Goal: Task Accomplishment & Management: Use online tool/utility

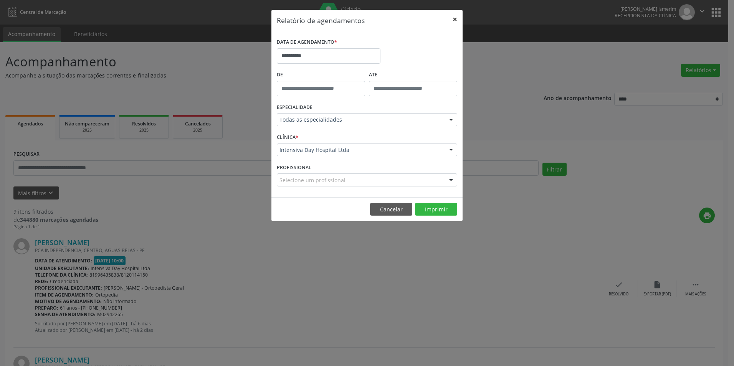
click at [455, 18] on button "×" at bounding box center [454, 19] width 15 height 19
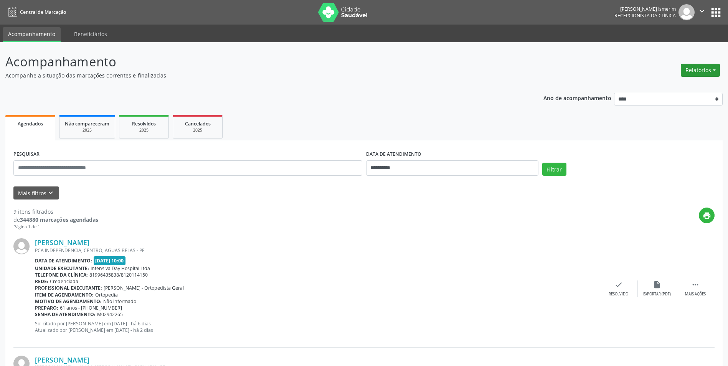
click at [695, 68] on button "Relatórios" at bounding box center [700, 70] width 39 height 13
click at [680, 86] on link "Agendamentos" at bounding box center [679, 86] width 83 height 11
select select "*"
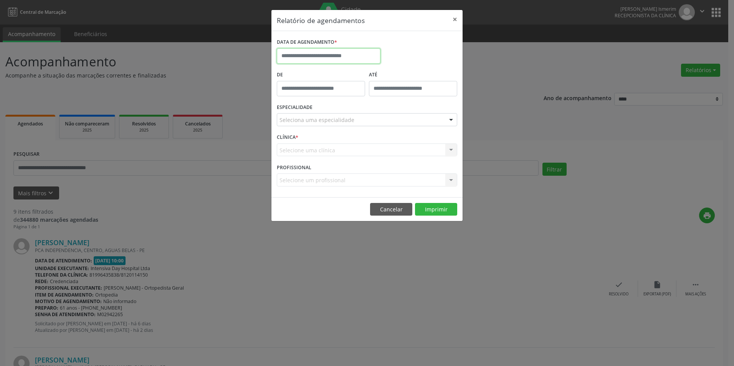
click at [370, 54] on input "text" at bounding box center [329, 55] width 104 height 15
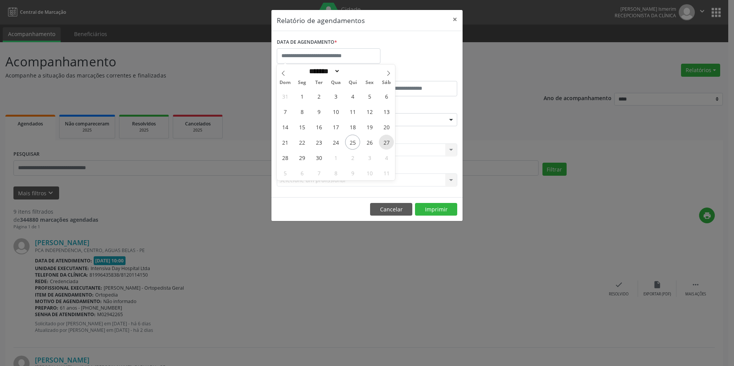
click at [385, 144] on span "27" at bounding box center [386, 142] width 15 height 15
type input "**********"
click at [385, 144] on span "27" at bounding box center [386, 142] width 15 height 15
click at [385, 144] on div "Selecione uma clínica Intensiva Day Hospital Ltda Nenhum resultado encontrado p…" at bounding box center [367, 150] width 180 height 13
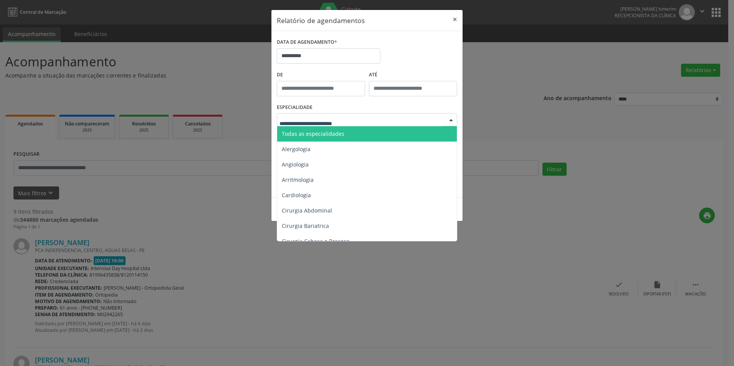
click at [425, 116] on div at bounding box center [367, 119] width 180 height 13
click at [378, 131] on span "Todas as especialidades" at bounding box center [367, 133] width 181 height 15
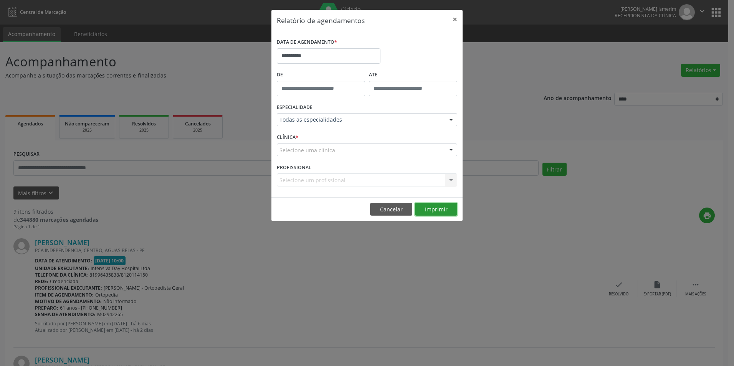
click at [435, 207] on button "Imprimir" at bounding box center [436, 209] width 42 height 13
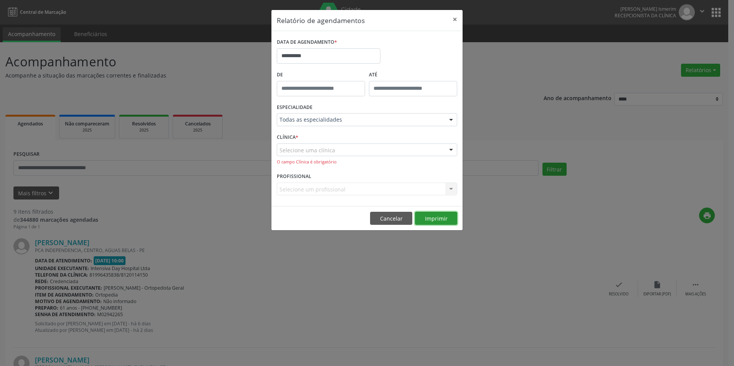
click at [437, 216] on button "Imprimir" at bounding box center [436, 218] width 42 height 13
click at [455, 150] on div at bounding box center [451, 150] width 12 height 13
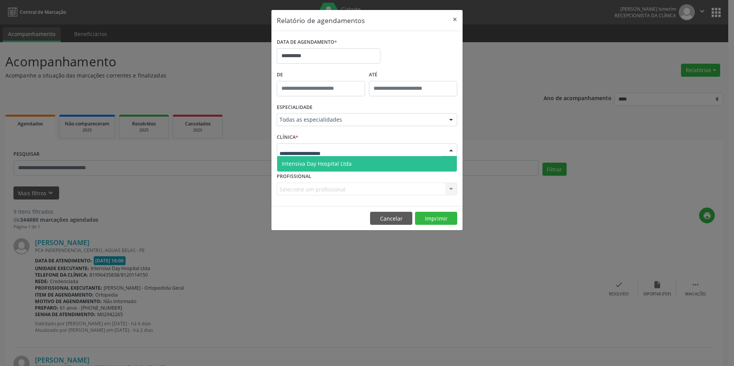
click at [403, 163] on span "Intensiva Day Hospital Ltda" at bounding box center [367, 163] width 180 height 15
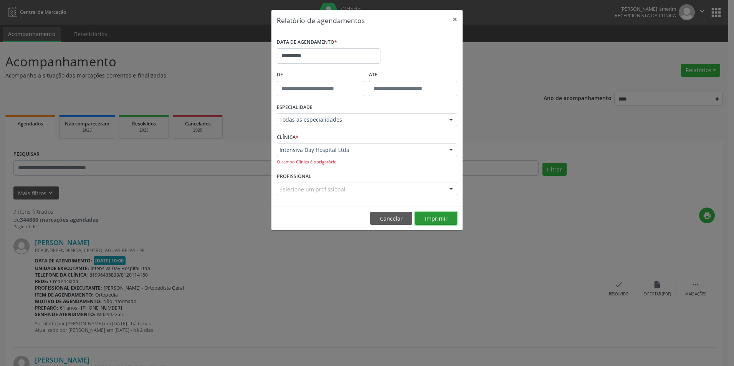
click at [437, 216] on button "Imprimir" at bounding box center [436, 218] width 42 height 13
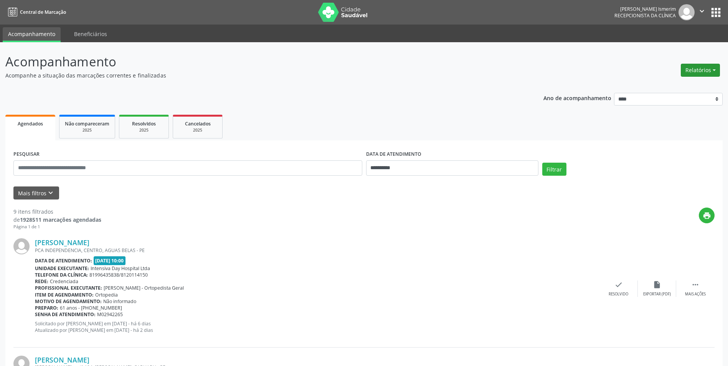
click at [705, 68] on button "Relatórios" at bounding box center [700, 70] width 39 height 13
click at [670, 87] on link "Agendamentos" at bounding box center [679, 86] width 83 height 11
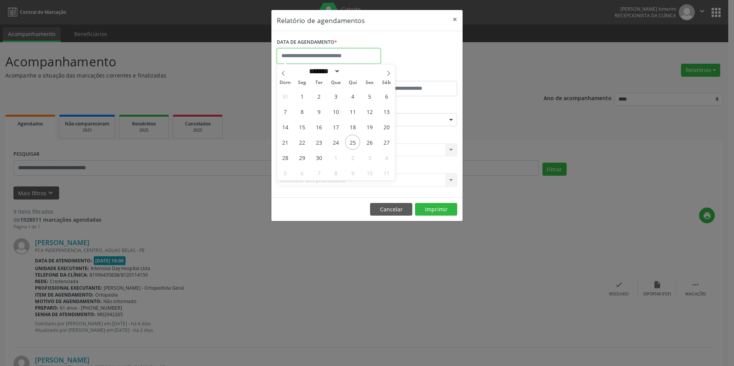
click at [327, 58] on input "text" at bounding box center [329, 55] width 104 height 15
click at [388, 142] on span "27" at bounding box center [386, 142] width 15 height 15
type input "**********"
click at [388, 142] on span "27" at bounding box center [386, 142] width 15 height 15
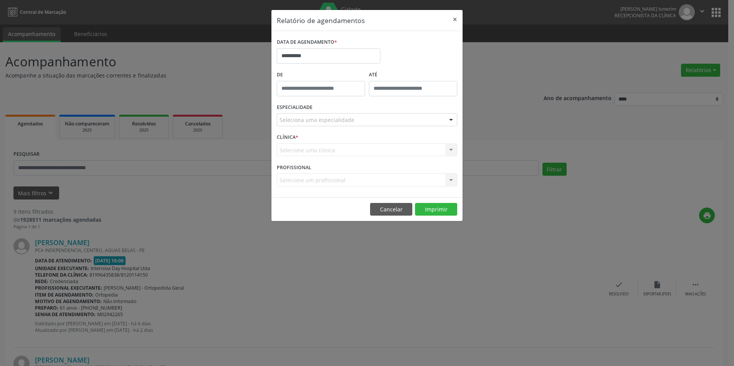
click at [453, 116] on div at bounding box center [451, 120] width 12 height 13
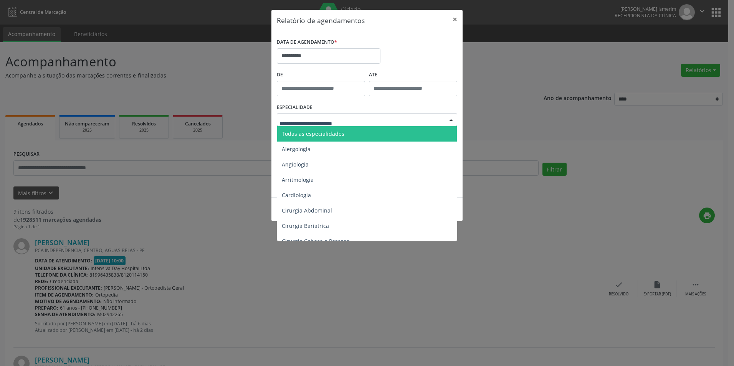
click at [307, 137] on span "Todas as especialidades" at bounding box center [313, 133] width 63 height 7
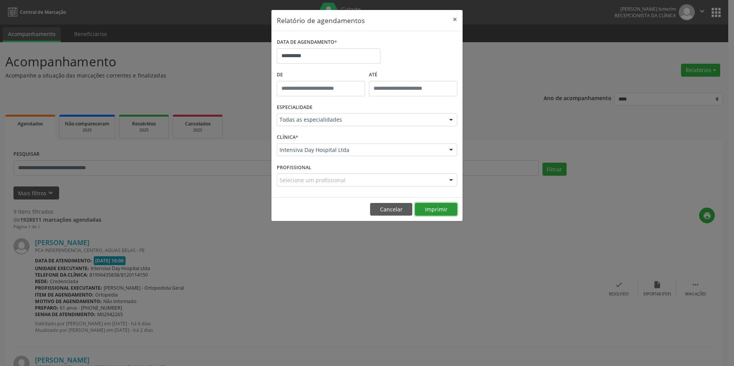
click at [449, 208] on button "Imprimir" at bounding box center [436, 209] width 42 height 13
click at [451, 18] on button "×" at bounding box center [454, 19] width 15 height 19
